Goal: Information Seeking & Learning: Compare options

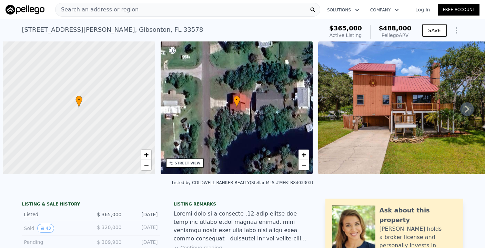
scroll to position [0, 3]
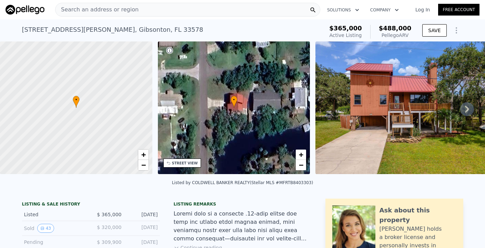
click at [139, 11] on div "Search an address or region" at bounding box center [187, 10] width 265 height 14
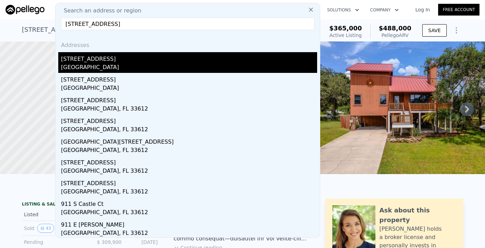
type input "911 E 121st Ave, Tampa, FL 33612, USA"
click at [116, 61] on div "[STREET_ADDRESS]" at bounding box center [189, 57] width 256 height 11
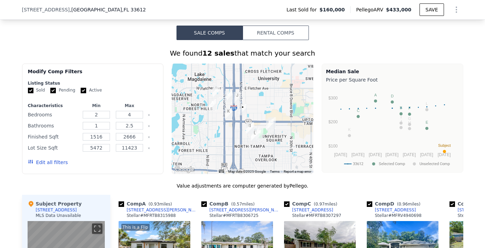
scroll to position [530, 0]
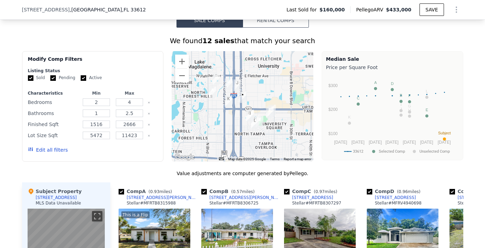
click at [56, 153] on button "Edit all filters" at bounding box center [48, 149] width 40 height 7
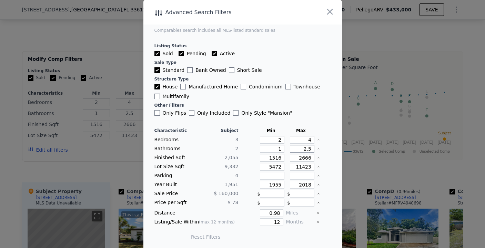
click at [304, 149] on input "2.5" at bounding box center [302, 149] width 24 height 8
type input "3"
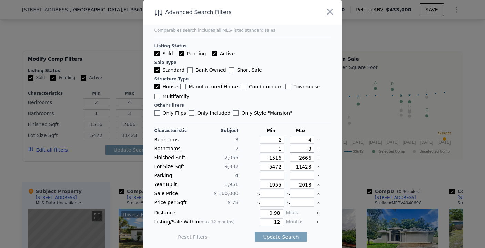
type input "3"
click at [274, 158] on input "1516" at bounding box center [272, 158] width 24 height 8
type input "180"
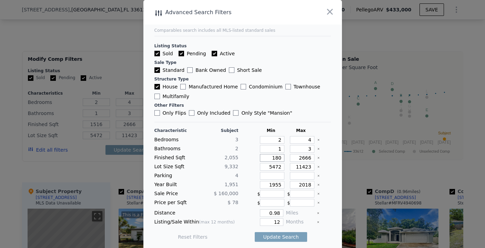
type input "1"
type input "1800"
type input "18"
type input "18000"
type input "180"
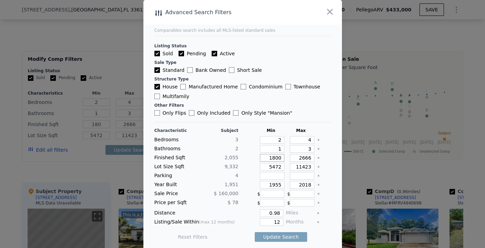
type input "1800"
type input "233"
type input "2"
type input "2300"
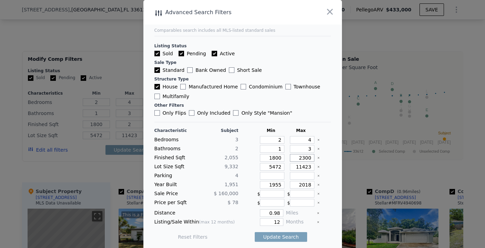
type input "23"
type input "230000"
type input "230"
type input "2300"
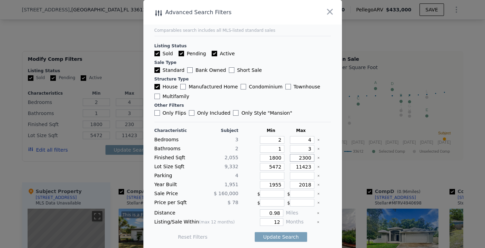
type input "2300"
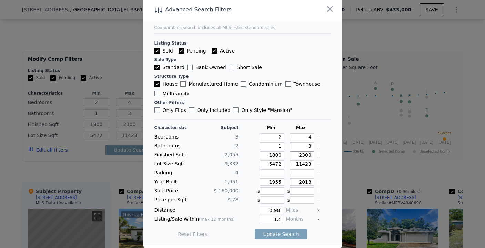
type input "2300"
click at [298, 166] on input "11423" at bounding box center [302, 164] width 24 height 8
type input "1222"
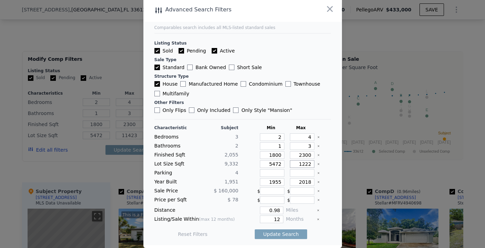
type input "1"
type input "1200000"
type input "12"
type input "120000000"
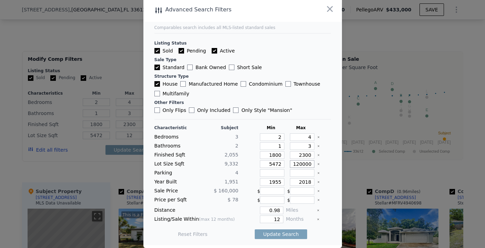
type input "120"
type input "120000"
type input "1200"
type input "12000"
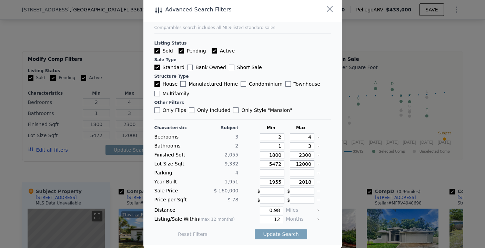
type input "12000"
click at [272, 181] on input "1955" at bounding box center [272, 182] width 24 height 8
type input "1939"
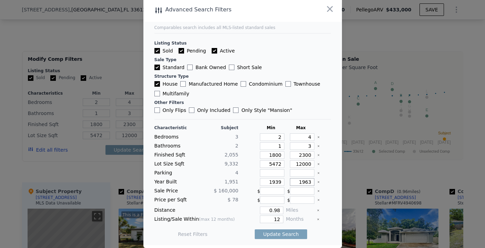
type input "1963"
click at [272, 209] on input "0.98" at bounding box center [271, 210] width 23 height 8
type input "0.5"
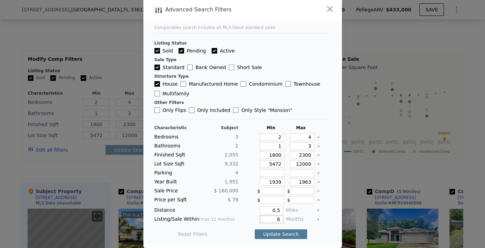
type input "6"
click at [280, 233] on button "Update Search" at bounding box center [281, 234] width 52 height 10
click at [273, 210] on input "0.5" at bounding box center [271, 210] width 23 height 8
click at [274, 220] on input "6" at bounding box center [271, 219] width 23 height 8
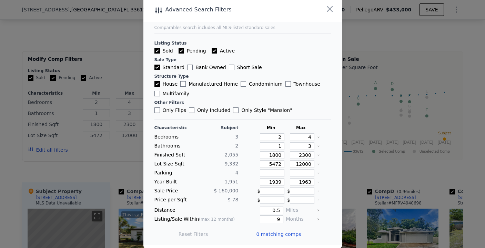
type input "99"
type input "9"
click at [280, 235] on button "Update Search" at bounding box center [281, 234] width 52 height 10
click at [274, 209] on input "0.5" at bounding box center [271, 210] width 23 height 8
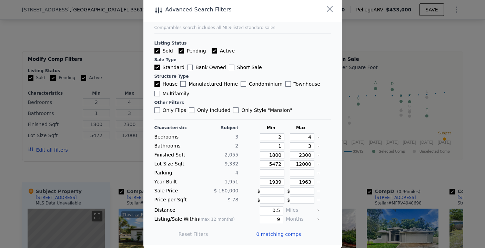
click at [274, 209] on input "0.5" at bounding box center [271, 210] width 23 height 8
type input ".77"
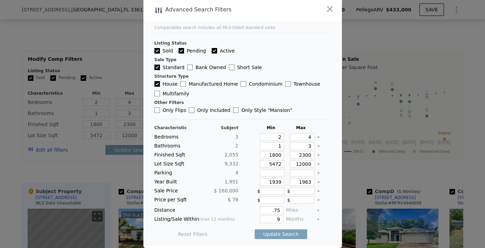
click at [248, 222] on div "9" at bounding box center [262, 219] width 42 height 8
type input "0.75"
click at [285, 234] on button "Update Search" at bounding box center [281, 234] width 52 height 10
click at [275, 138] on input "2" at bounding box center [272, 137] width 24 height 8
type input "21"
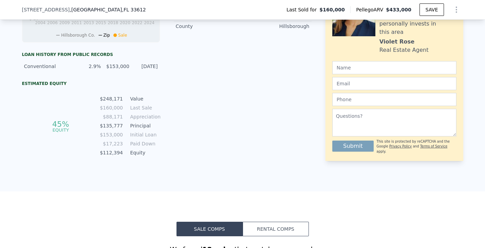
scroll to position [544, 0]
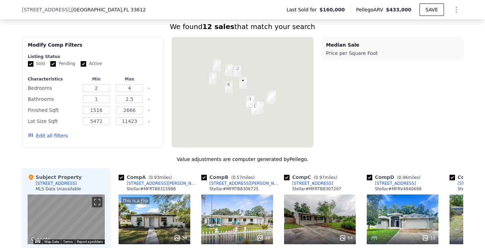
click at [52, 138] on button "Edit all filters" at bounding box center [48, 135] width 40 height 7
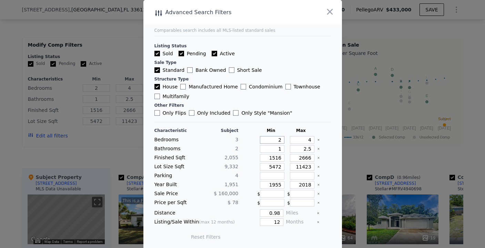
click at [275, 138] on input "2" at bounding box center [272, 140] width 24 height 8
type input "1"
click at [302, 139] on input "4" at bounding box center [302, 140] width 24 height 8
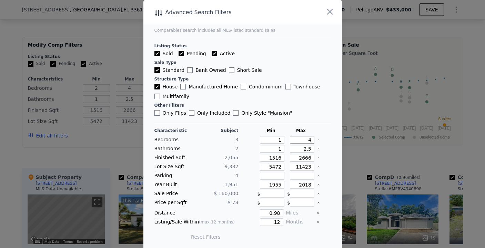
click at [302, 139] on input "4" at bounding box center [302, 140] width 24 height 8
type input "1"
click at [302, 139] on input "4" at bounding box center [302, 140] width 24 height 8
type input "5"
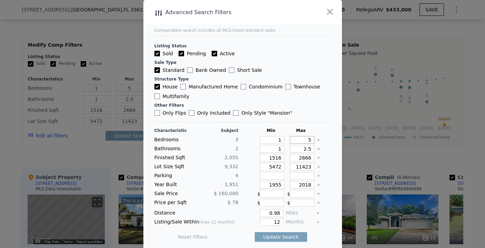
type input "5"
click at [300, 148] on input "2.5" at bounding box center [302, 149] width 24 height 8
type input "3"
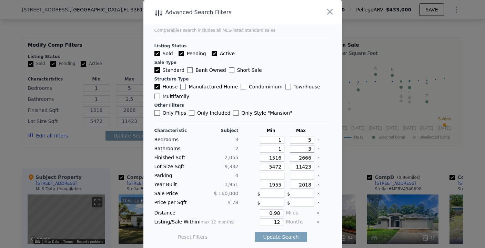
type input "3"
click at [300, 159] on input "2666" at bounding box center [302, 158] width 24 height 8
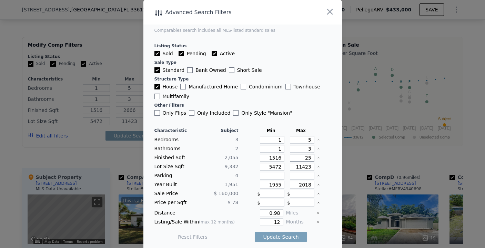
type input "255"
type input "2"
type input "250000000"
type input "25"
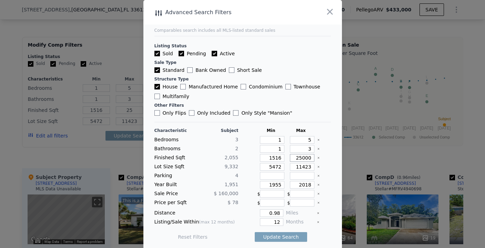
type input "250000"
type input "250"
type input "2500"
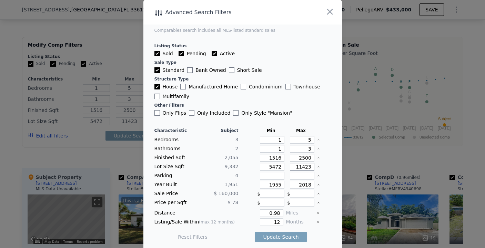
click at [299, 166] on input "11423" at bounding box center [302, 167] width 24 height 8
type input "2"
type input "13"
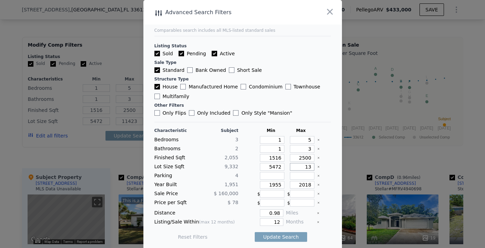
type input "2"
type input "23"
type input "2"
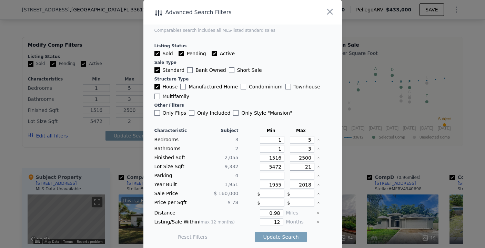
type input "2"
type input "13"
type input "1333"
type input "1"
type input "13000000"
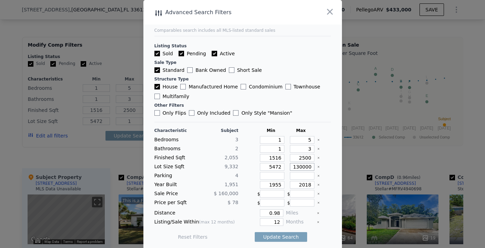
type input "13"
type input "13000000000"
type input "130"
type input "1300000000000"
type input "1300"
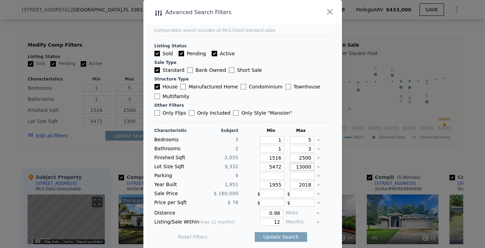
type input "130000"
type input "13000"
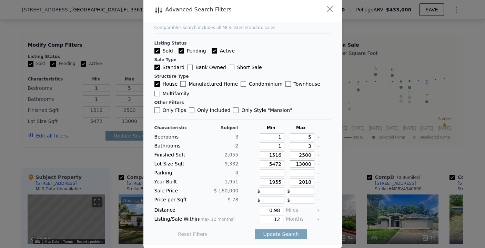
type input "13000"
click at [267, 180] on input "1955" at bounding box center [272, 182] width 24 height 8
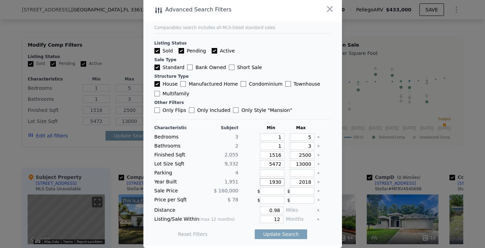
type input "1930"
type input "1970"
click at [269, 212] on input "0.98" at bounding box center [271, 210] width 23 height 8
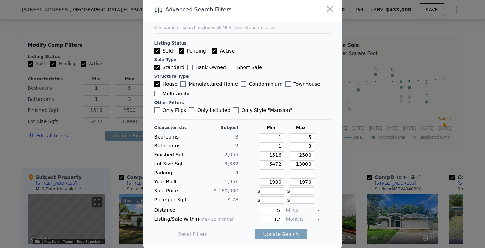
type input ".55"
type input ".5"
type input "0.5"
click at [271, 220] on input "12" at bounding box center [271, 219] width 23 height 8
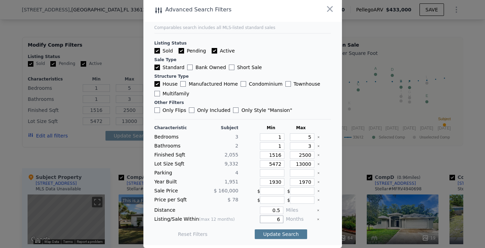
type input "6"
click at [276, 234] on button "Update Search" at bounding box center [281, 234] width 52 height 10
click at [272, 212] on input "0.5" at bounding box center [271, 210] width 23 height 8
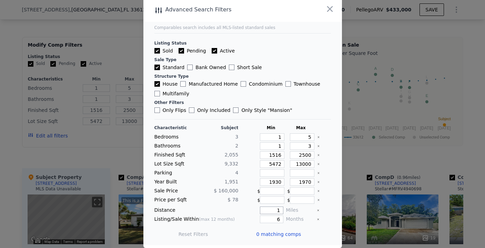
type input "1"
click at [272, 219] on input "6" at bounding box center [271, 219] width 23 height 8
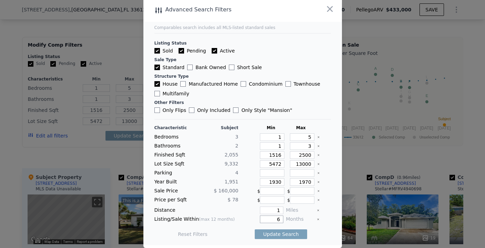
click at [272, 219] on input "6" at bounding box center [271, 219] width 23 height 8
type input "12"
click at [285, 239] on div "Update Search" at bounding box center [281, 233] width 52 height 19
click at [279, 232] on button "Update Search" at bounding box center [281, 234] width 52 height 10
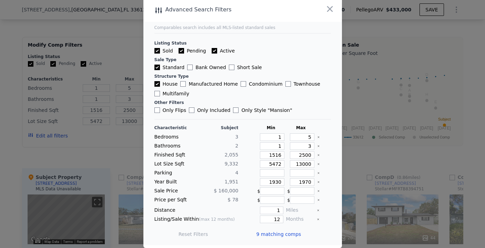
click at [281, 234] on span "9 matching comps" at bounding box center [279, 233] width 45 height 7
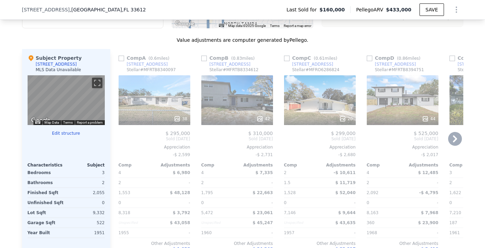
scroll to position [662, 0]
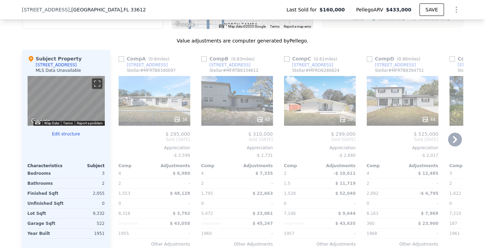
click at [155, 94] on div "38" at bounding box center [155, 101] width 72 height 50
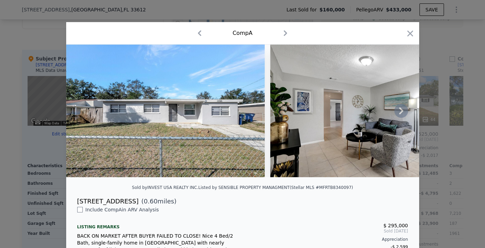
click at [403, 115] on icon at bounding box center [402, 111] width 14 height 14
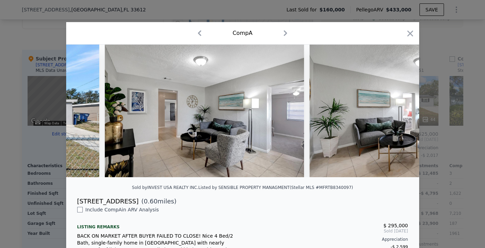
click at [403, 115] on img at bounding box center [409, 110] width 199 height 132
click at [403, 115] on icon at bounding box center [402, 111] width 14 height 14
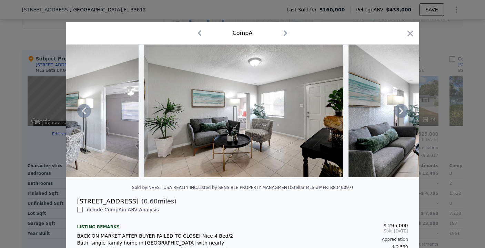
click at [399, 113] on icon at bounding box center [401, 110] width 4 height 7
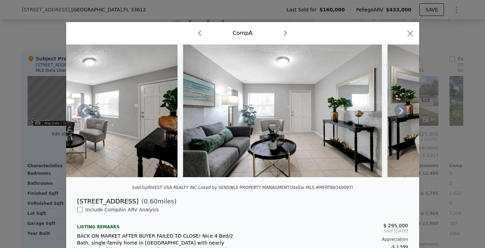
click at [400, 113] on icon at bounding box center [401, 110] width 4 height 7
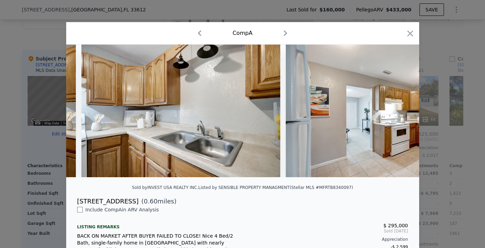
scroll to position [0, 2956]
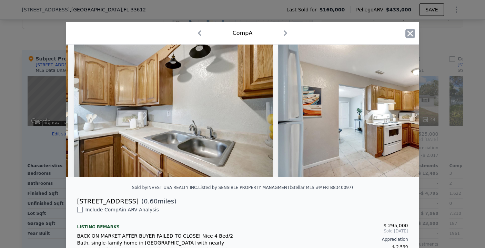
click at [408, 32] on icon "button" at bounding box center [411, 34] width 10 height 10
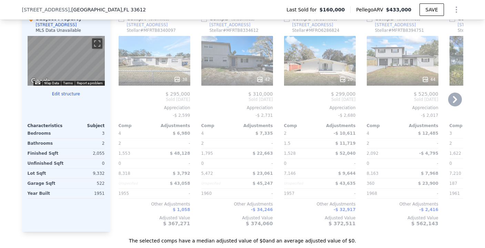
scroll to position [0, 10]
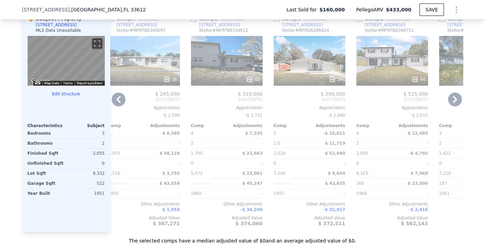
click at [220, 75] on div "42" at bounding box center [227, 61] width 72 height 50
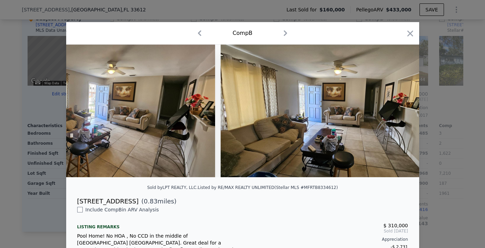
scroll to position [0, 4486]
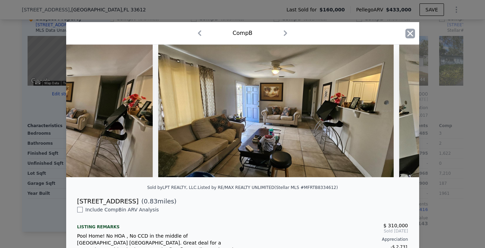
click at [409, 31] on icon "button" at bounding box center [410, 33] width 6 height 6
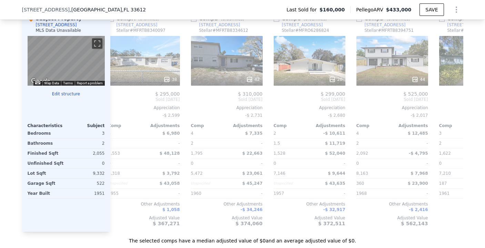
scroll to position [0, 42]
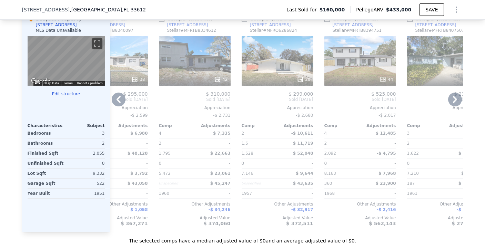
click at [266, 76] on div "20" at bounding box center [278, 61] width 72 height 50
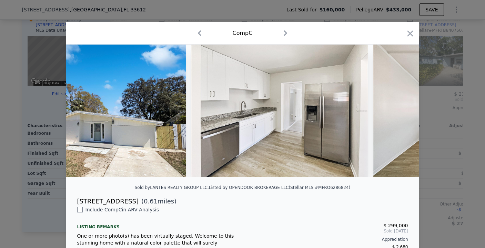
scroll to position [0, 1810]
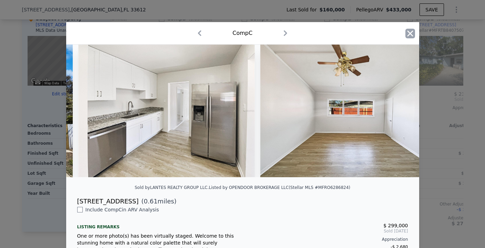
click at [408, 36] on icon "button" at bounding box center [411, 34] width 10 height 10
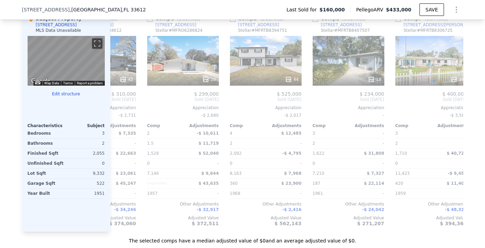
scroll to position [0, 139]
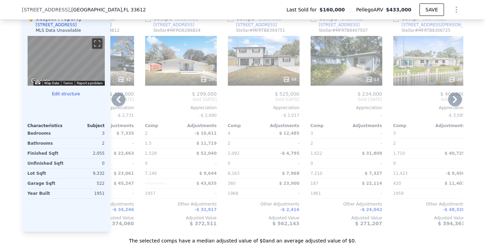
click at [265, 75] on div "44" at bounding box center [264, 61] width 72 height 50
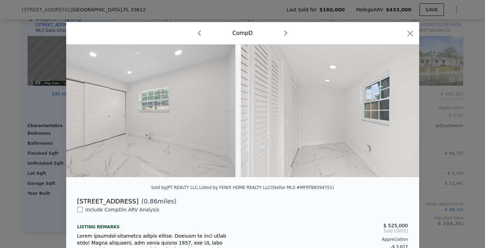
scroll to position [0, 3956]
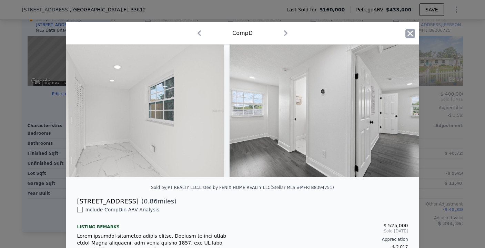
click at [407, 36] on icon "button" at bounding box center [411, 34] width 10 height 10
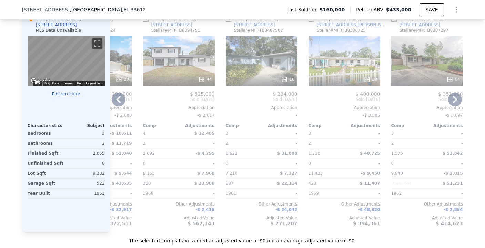
scroll to position [0, 223]
click at [260, 83] on div "18" at bounding box center [263, 79] width 66 height 7
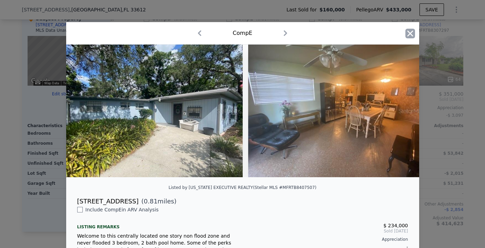
click at [408, 35] on icon "button" at bounding box center [411, 34] width 10 height 10
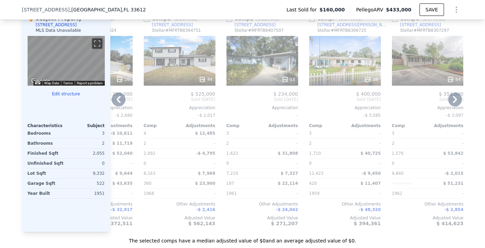
click at [356, 69] on div "38" at bounding box center [345, 61] width 72 height 50
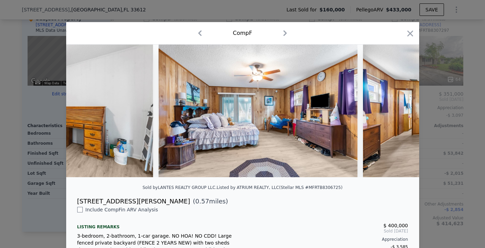
scroll to position [0, 5552]
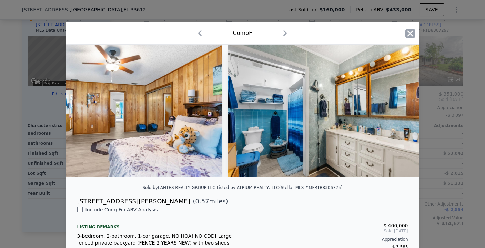
click at [407, 31] on icon "button" at bounding box center [411, 34] width 10 height 10
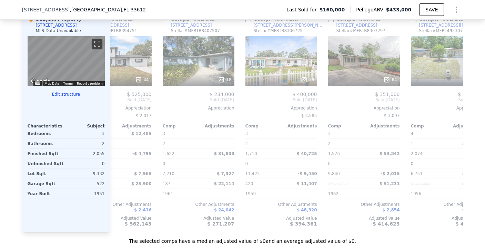
scroll to position [0, 291]
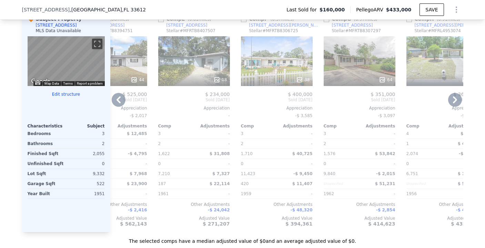
click at [349, 79] on div at bounding box center [360, 79] width 72 height 12
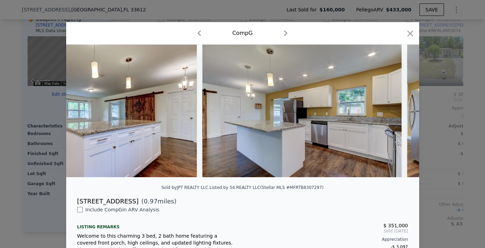
scroll to position [0, 3276]
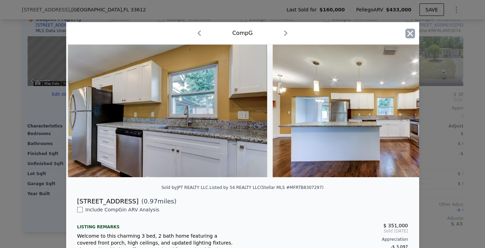
click at [406, 35] on icon "button" at bounding box center [411, 34] width 10 height 10
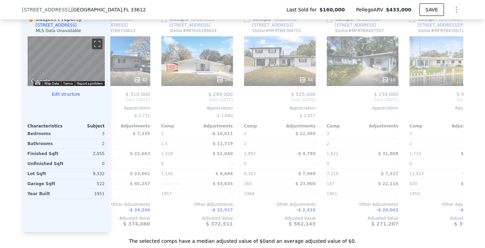
scroll to position [0, 121]
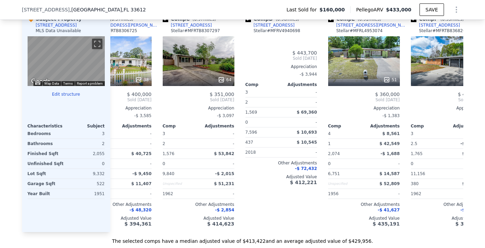
type input "2"
type input "4"
type input "2.5"
type input "2666"
type input "11423"
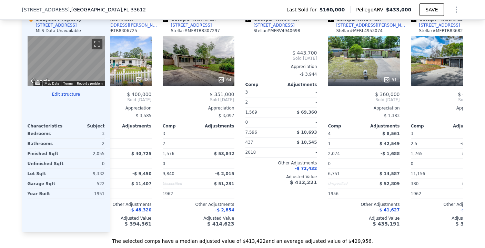
checkbox input "true"
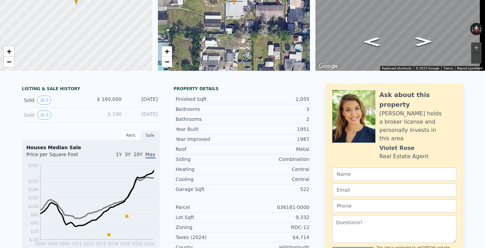
scroll to position [2, 0]
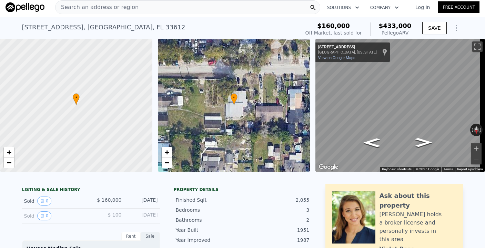
click at [135, 9] on div "Search an address or region" at bounding box center [187, 7] width 265 height 14
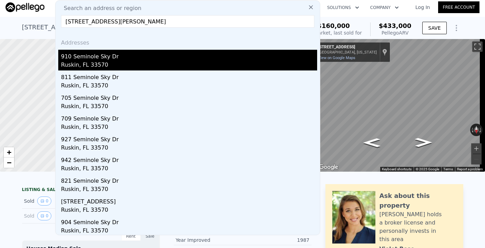
type input "[STREET_ADDRESS][PERSON_NAME]"
click at [115, 59] on div "910 Seminole Sky Dr" at bounding box center [189, 55] width 256 height 11
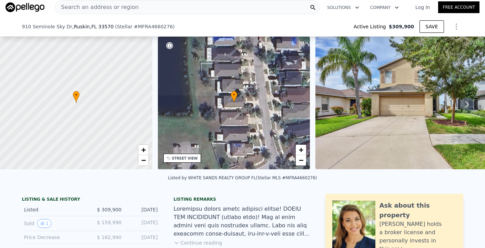
scroll to position [308, 0]
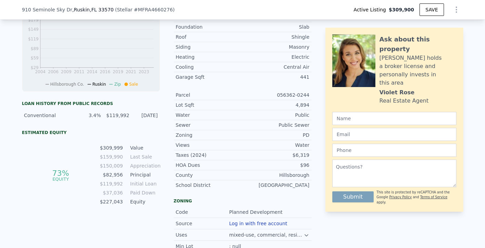
type input "-$ 329,214"
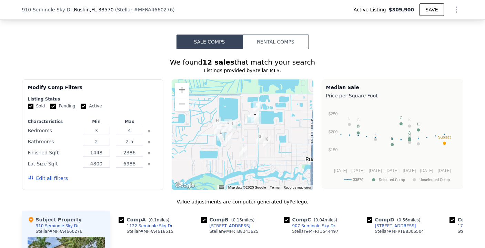
scroll to position [729, 0]
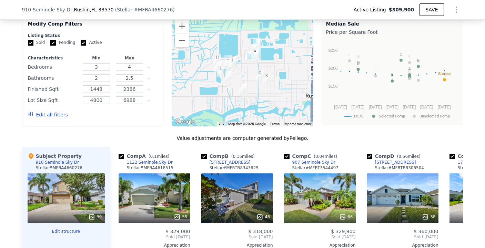
click at [49, 118] on button "Edit all filters" at bounding box center [48, 114] width 40 height 7
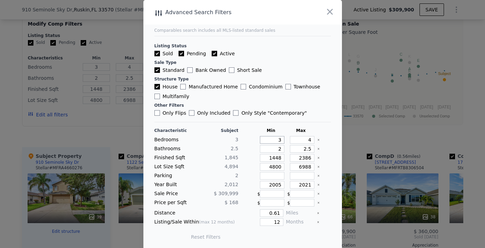
click at [273, 138] on input "3" at bounding box center [272, 140] width 24 height 8
type input "2"
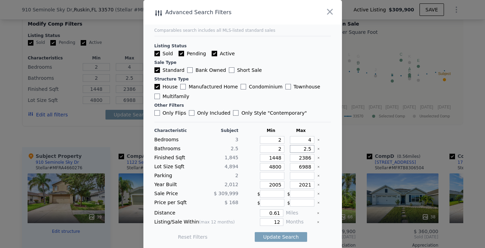
click at [300, 147] on input "2.5" at bounding box center [302, 149] width 24 height 8
type input "3"
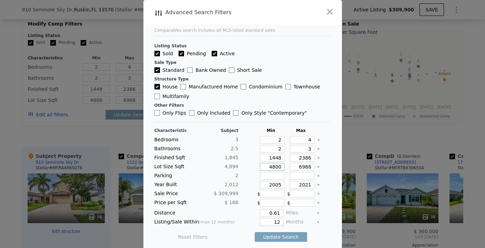
click at [272, 166] on input "4800" at bounding box center [272, 167] width 24 height 8
type input "2"
type input "25"
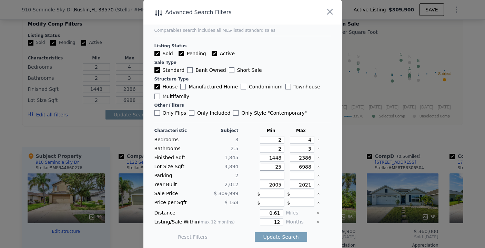
type input "25"
type input "2500"
type input "250"
type input "2500"
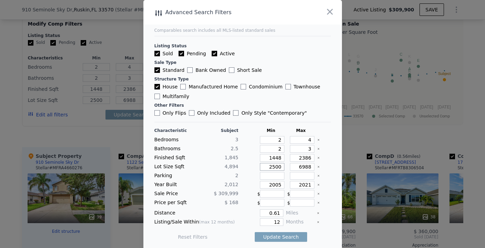
type input "2500"
click at [296, 165] on input "6988" at bounding box center [302, 167] width 24 height 8
type input "7"
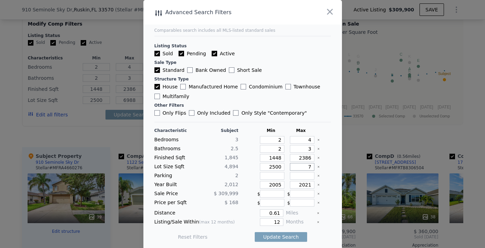
type input "75"
type input "7500"
type input "750"
type input "7500"
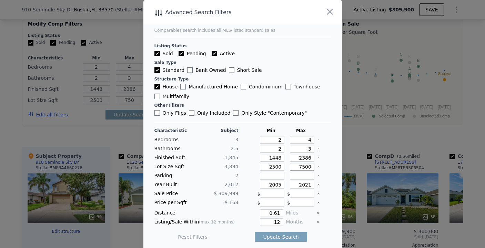
type input "7500"
click at [274, 188] on input "2005" at bounding box center [272, 185] width 24 height 8
click at [274, 186] on input "2005" at bounding box center [272, 185] width 24 height 8
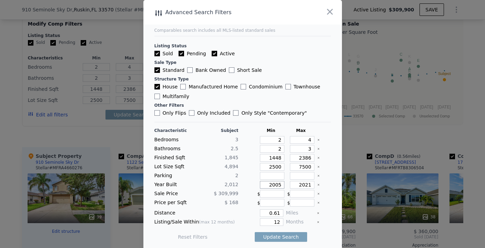
click at [274, 186] on input "2005" at bounding box center [272, 185] width 24 height 8
click at [270, 186] on input "2005" at bounding box center [272, 185] width 24 height 8
type input "2002"
type input "2022"
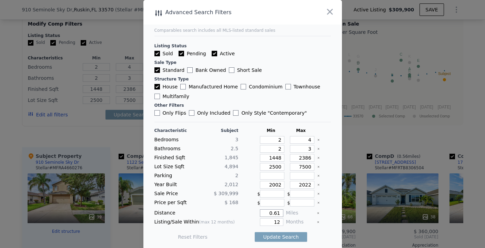
click at [269, 214] on input "0.61" at bounding box center [271, 213] width 23 height 8
click at [274, 213] on input "0.61" at bounding box center [271, 213] width 23 height 8
type input "0.5"
click at [273, 221] on input "12" at bounding box center [271, 222] width 23 height 8
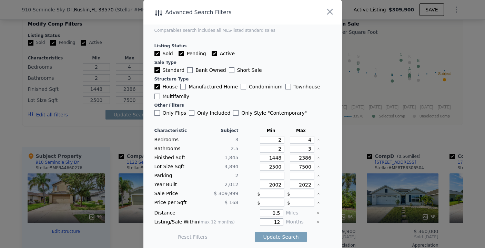
click at [273, 221] on input "12" at bounding box center [271, 222] width 23 height 8
type input "6"
click at [279, 238] on button "Update Search" at bounding box center [281, 237] width 52 height 10
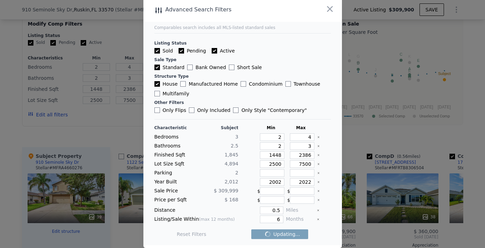
checkbox input "false"
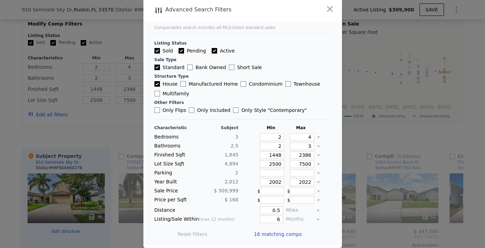
click at [282, 233] on span "16 matching comps" at bounding box center [278, 233] width 48 height 7
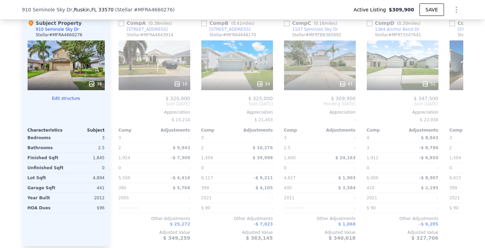
scroll to position [846, 0]
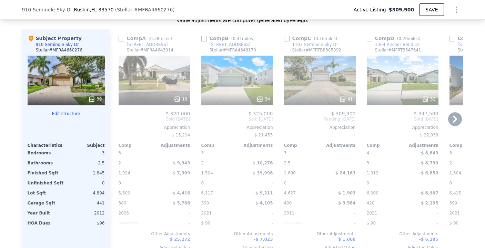
click at [119, 41] on input "checkbox" at bounding box center [122, 39] width 6 height 6
checkbox input "true"
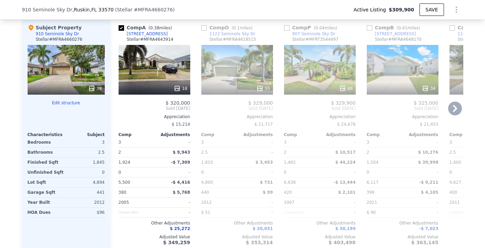
scroll to position [853, 0]
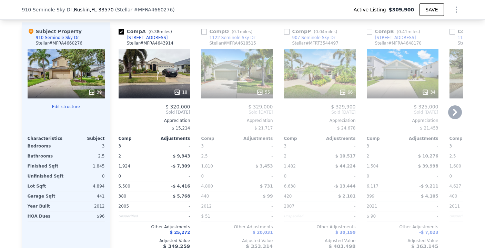
click at [201, 34] on input "checkbox" at bounding box center [204, 32] width 6 height 6
checkbox input "true"
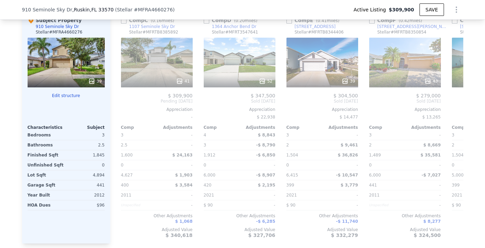
scroll to position [0, 247]
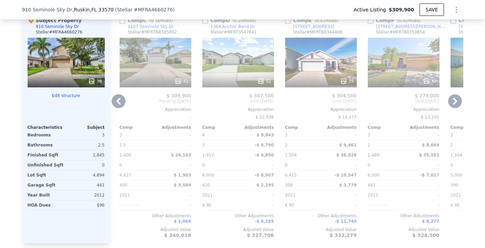
click at [120, 23] on input "checkbox" at bounding box center [123, 21] width 6 height 6
checkbox input "true"
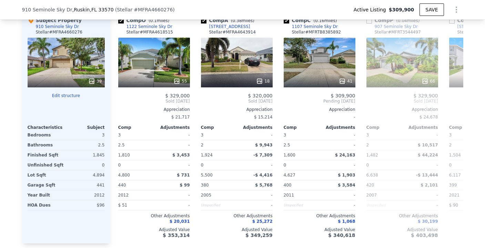
scroll to position [0, 0]
click at [202, 23] on input "checkbox" at bounding box center [204, 21] width 6 height 6
checkbox input "false"
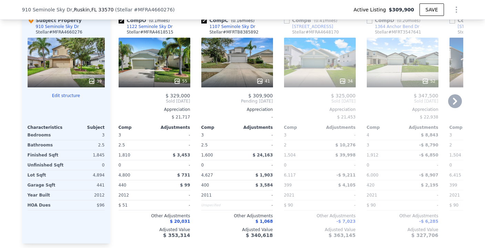
click at [119, 23] on input "checkbox" at bounding box center [122, 21] width 6 height 6
checkbox input "false"
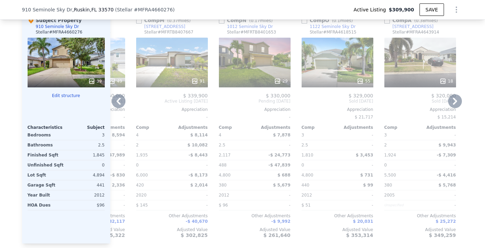
scroll to position [0, 988]
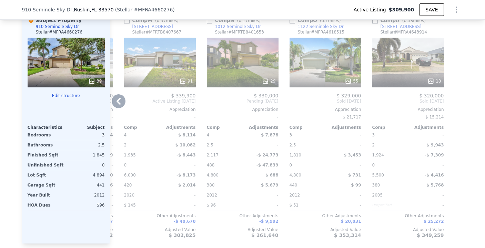
click at [207, 23] on input "checkbox" at bounding box center [210, 21] width 6 height 6
checkbox input "true"
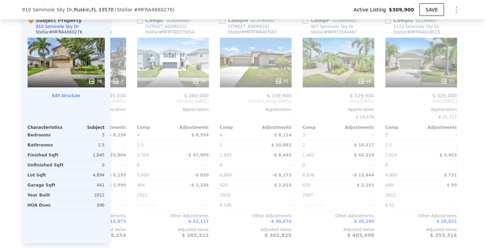
scroll to position [0, 891]
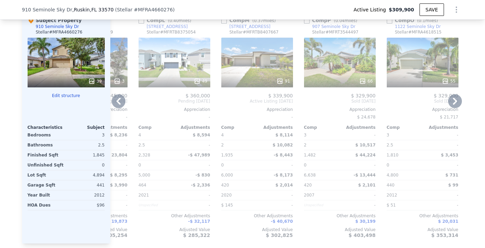
click at [139, 23] on input "checkbox" at bounding box center [142, 21] width 6 height 6
checkbox input "true"
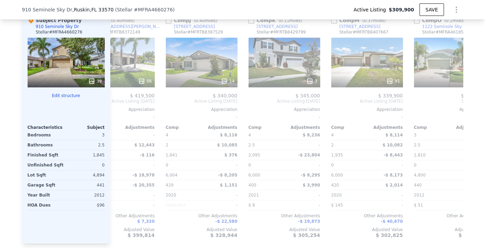
scroll to position [0, 863]
click at [249, 23] on input "checkbox" at bounding box center [252, 21] width 6 height 6
checkbox input "true"
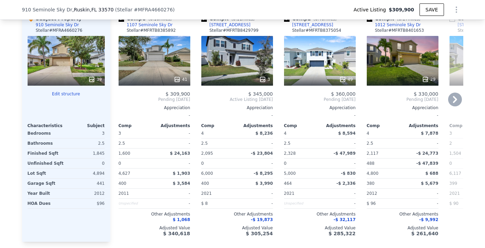
scroll to position [864, 0]
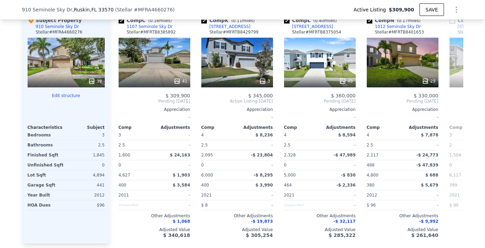
click at [83, 76] on div "39" at bounding box center [66, 63] width 77 height 50
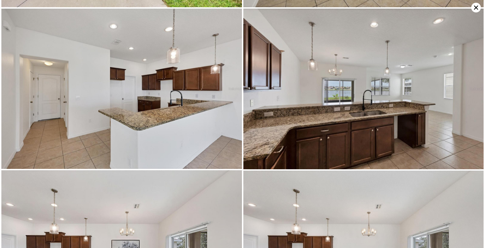
scroll to position [160, 0]
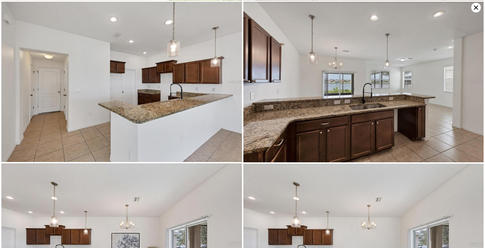
click at [475, 8] on icon at bounding box center [476, 8] width 4 height 4
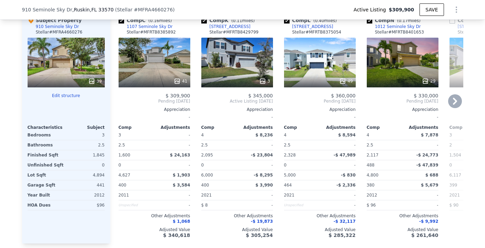
click at [154, 80] on div "41" at bounding box center [155, 63] width 72 height 50
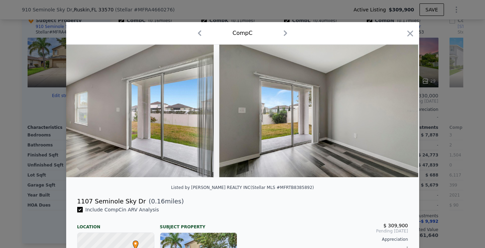
scroll to position [0, 3531]
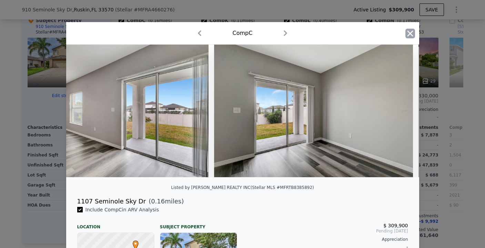
click at [408, 32] on icon "button" at bounding box center [410, 33] width 6 height 6
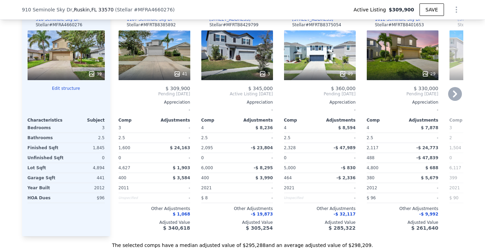
scroll to position [871, 0]
click at [224, 60] on div "3" at bounding box center [237, 56] width 72 height 50
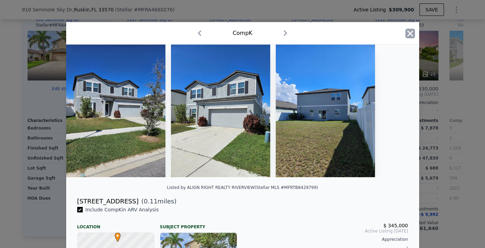
click at [411, 33] on icon "button" at bounding box center [411, 34] width 10 height 10
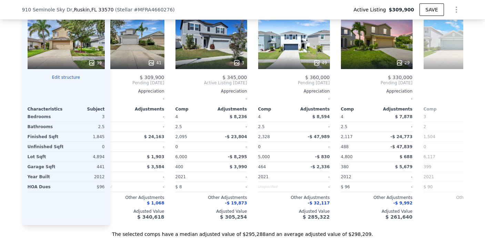
scroll to position [0, 28]
